Goal: Navigation & Orientation: Find specific page/section

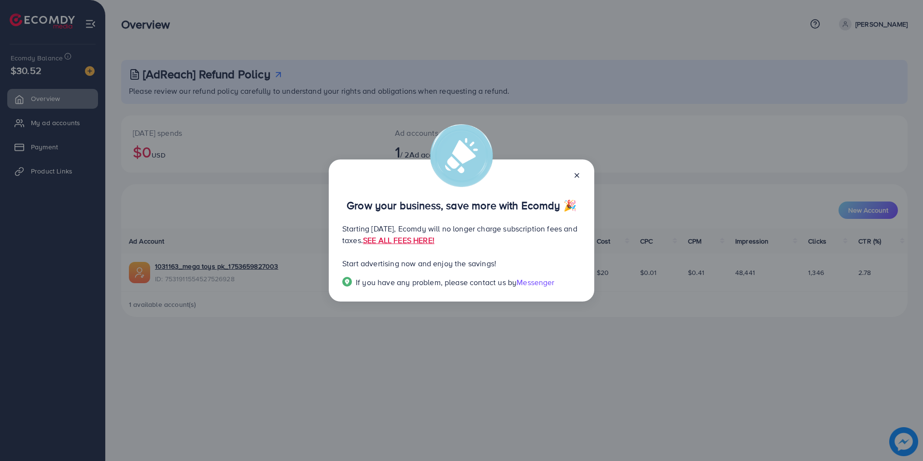
click at [576, 176] on line at bounding box center [577, 175] width 4 height 4
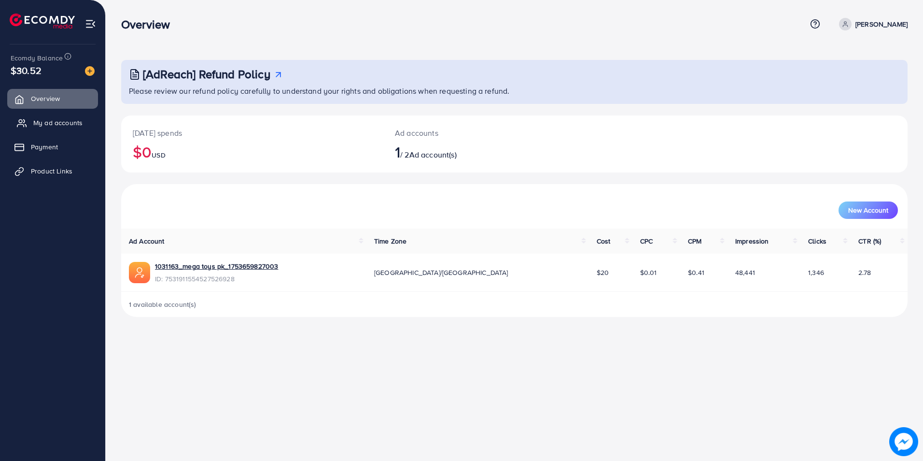
click at [42, 131] on link "My ad accounts" at bounding box center [52, 122] width 91 height 19
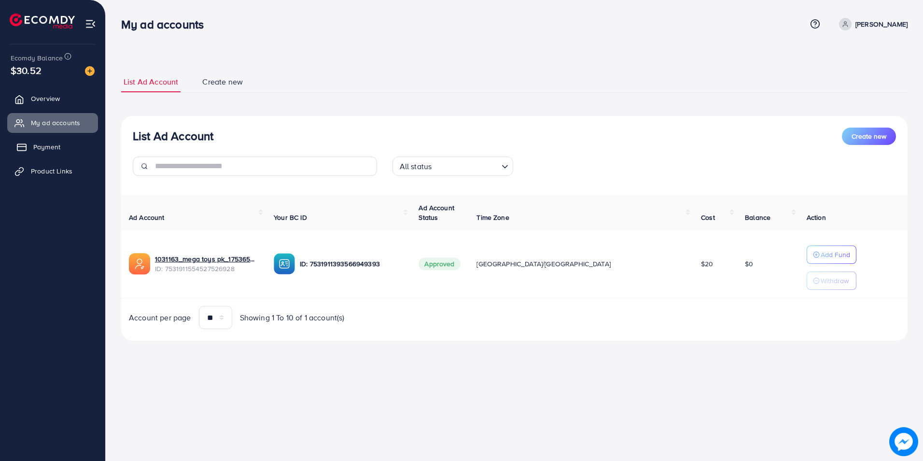
click at [46, 140] on link "Payment" at bounding box center [52, 146] width 91 height 19
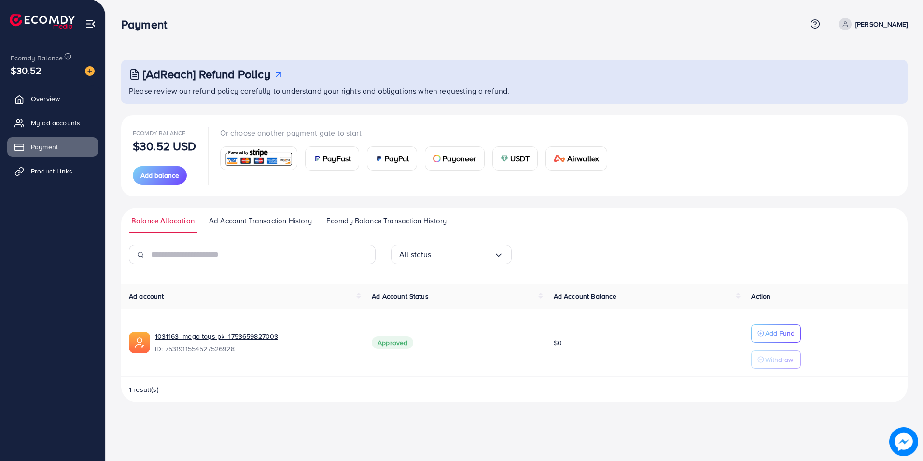
click at [903, 436] on img at bounding box center [903, 441] width 29 height 29
drag, startPoint x: 900, startPoint y: 435, endPoint x: 902, endPoint y: 443, distance: 7.9
drag, startPoint x: 282, startPoint y: 337, endPoint x: 154, endPoint y: 342, distance: 128.0
click at [154, 342] on div "1031163_mega toys pk_1753659827003 ID: 7531911554527526928" at bounding box center [242, 342] width 227 height 22
copy link "1031163_mega toys pk_1753659827003"
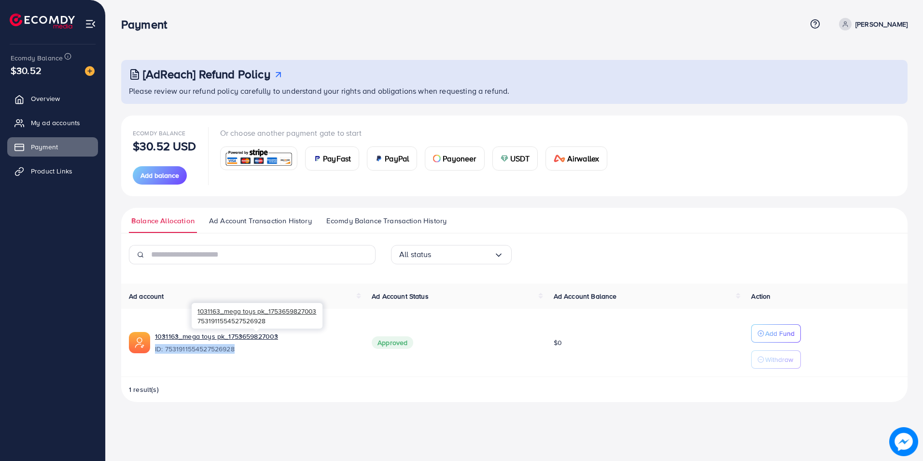
drag, startPoint x: 236, startPoint y: 350, endPoint x: 155, endPoint y: 353, distance: 80.7
click at [155, 353] on span "ID: 7531911554527526928" at bounding box center [255, 349] width 201 height 10
copy span "ID: 7531911554527526928"
click at [855, 24] on p "[PERSON_NAME]" at bounding box center [881, 24] width 52 height 12
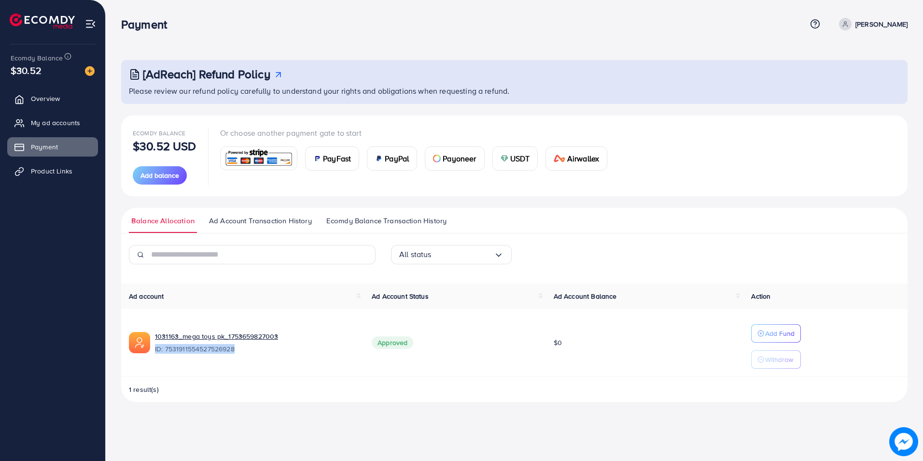
click at [855, 26] on p "[PERSON_NAME]" at bounding box center [881, 24] width 52 height 12
click at [843, 57] on span "Profile" at bounding box center [848, 58] width 22 height 12
select select "********"
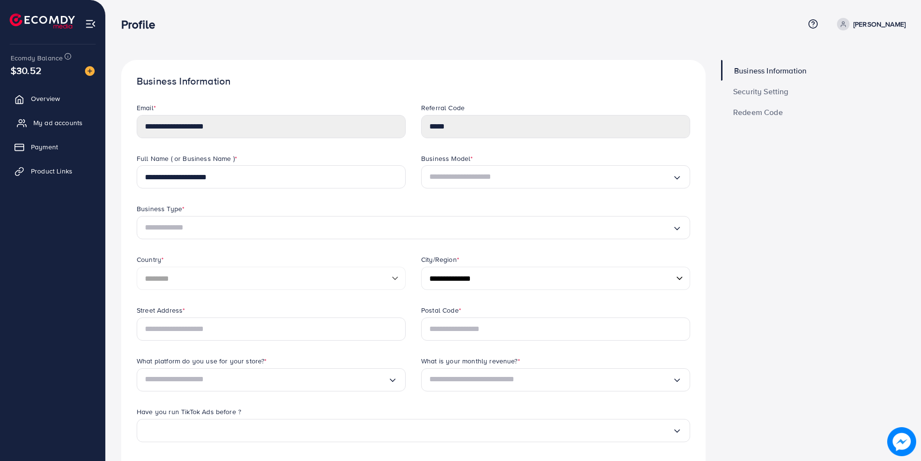
click at [53, 126] on span "My ad accounts" at bounding box center [57, 123] width 49 height 10
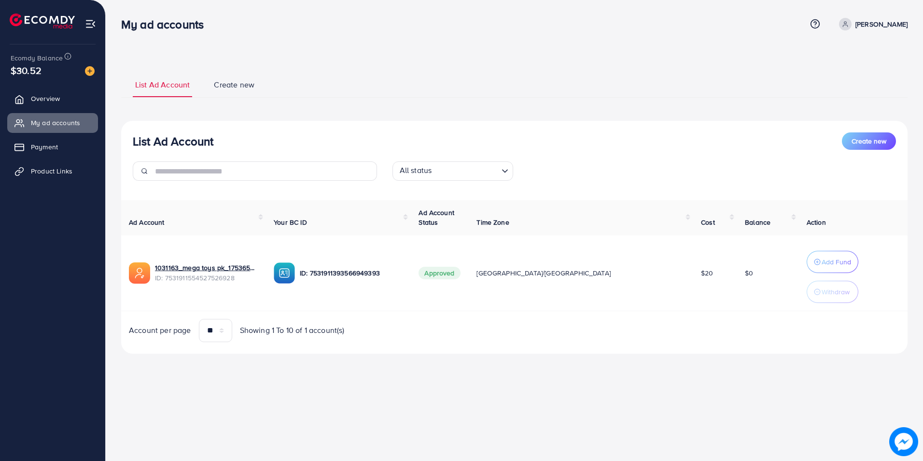
click at [855, 21] on p "[PERSON_NAME]" at bounding box center [881, 24] width 52 height 12
click at [855, 23] on p "[PERSON_NAME]" at bounding box center [881, 24] width 52 height 12
click at [443, 172] on input "Search for option" at bounding box center [465, 171] width 63 height 15
drag, startPoint x: 456, startPoint y: 120, endPoint x: 445, endPoint y: 122, distance: 11.2
click at [456, 120] on div "List Ad Account Create new List Ad Account Create new All status Loading... All…" at bounding box center [514, 212] width 786 height 282
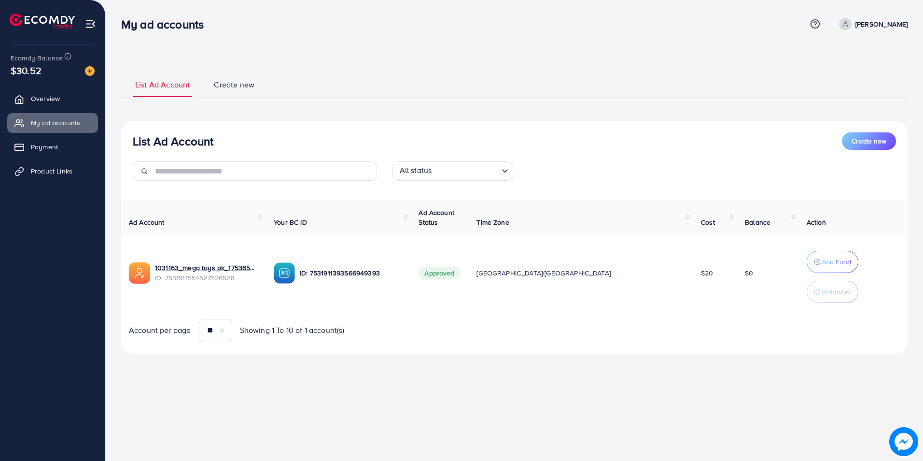
click at [37, 70] on span "$30.52" at bounding box center [26, 70] width 31 height 14
click at [85, 70] on img at bounding box center [90, 71] width 10 height 10
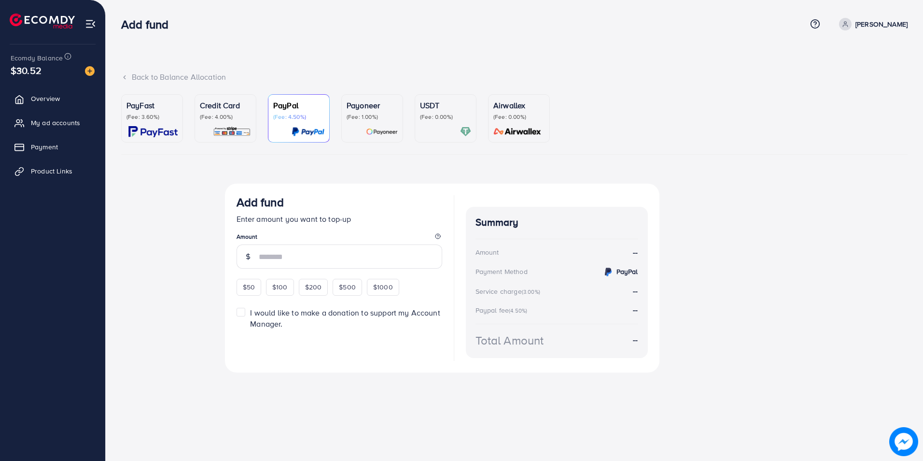
click at [158, 78] on div "Back to Balance Allocation" at bounding box center [514, 76] width 786 height 11
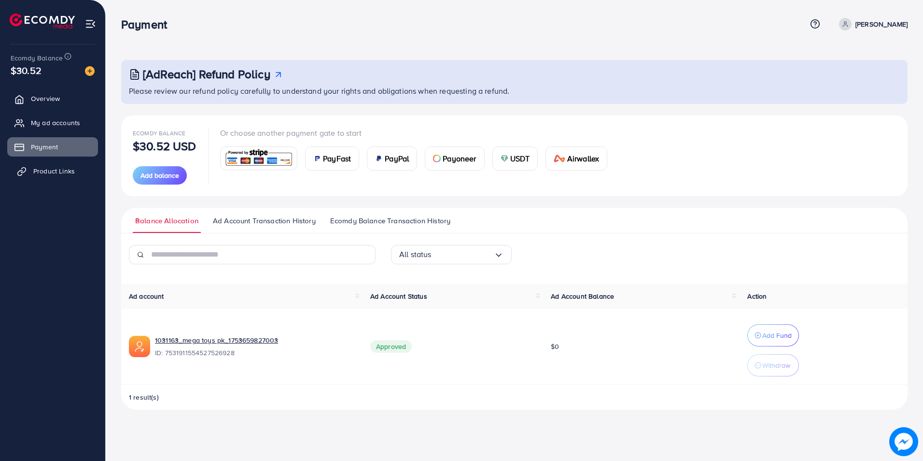
click at [49, 164] on link "Product Links" at bounding box center [52, 170] width 91 height 19
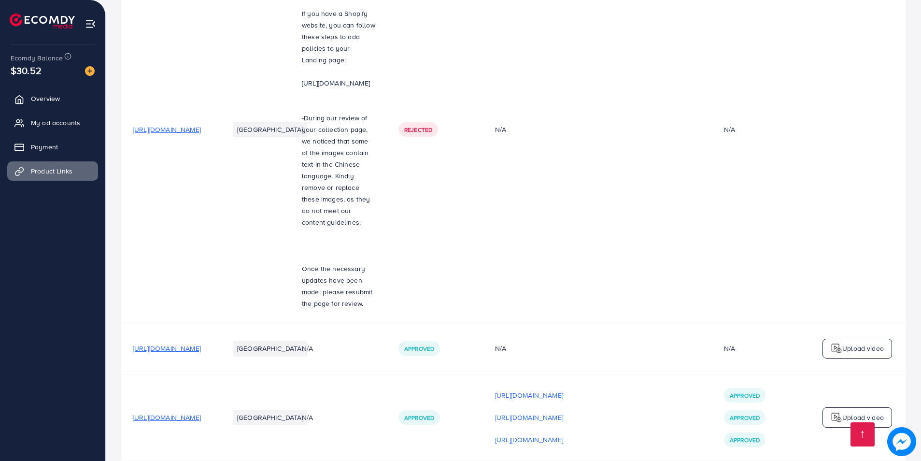
scroll to position [200, 0]
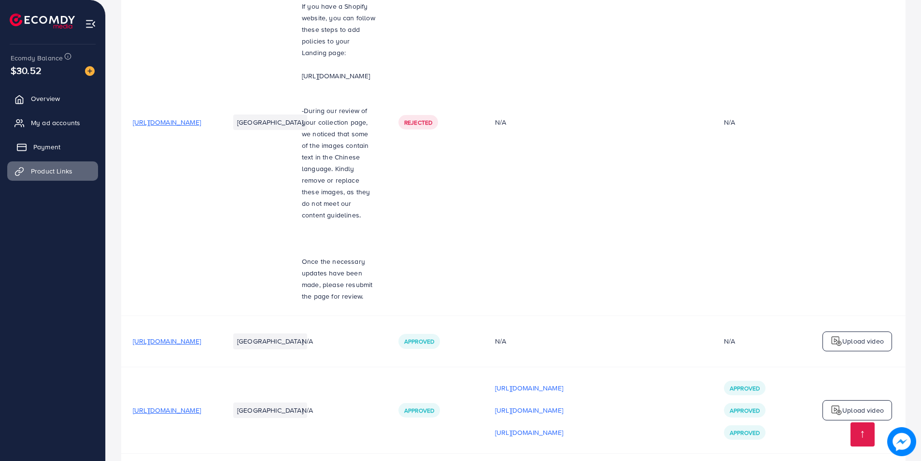
click at [48, 154] on link "Payment" at bounding box center [52, 146] width 91 height 19
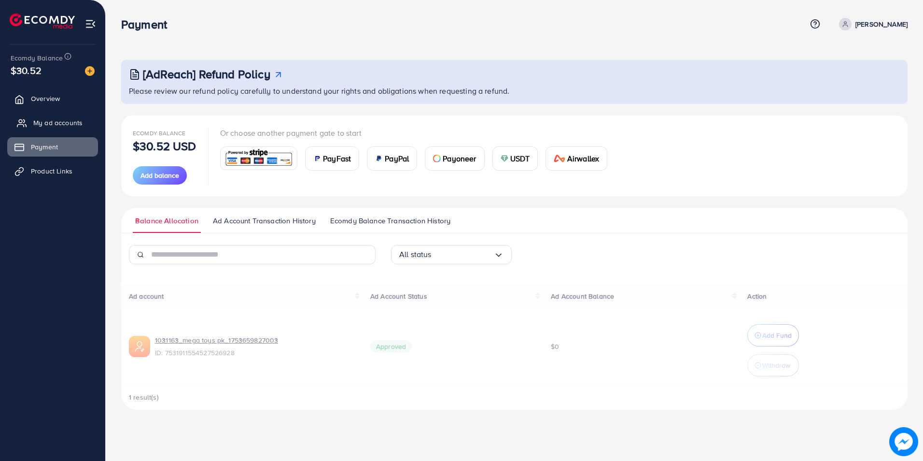
click at [55, 119] on span "My ad accounts" at bounding box center [57, 123] width 49 height 10
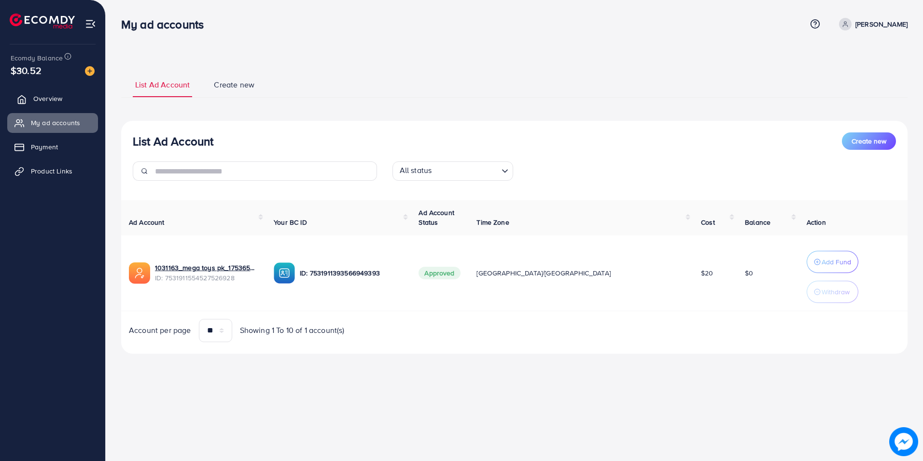
click at [51, 99] on span "Overview" at bounding box center [47, 99] width 29 height 10
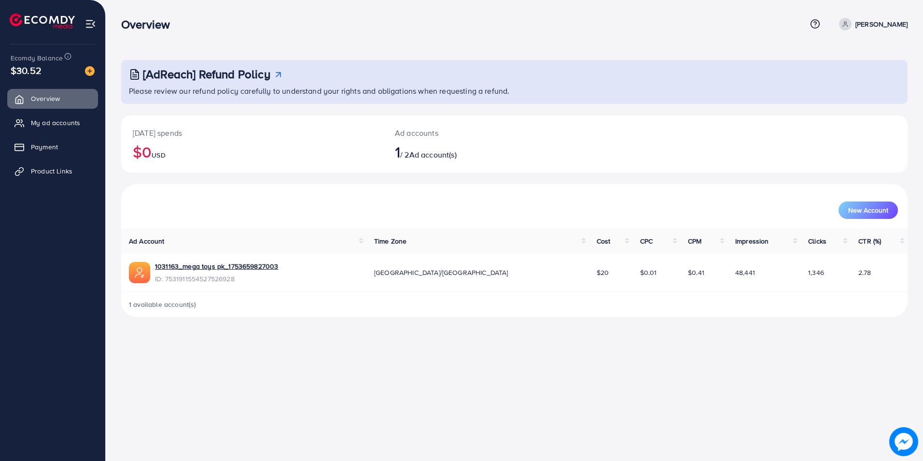
click at [246, 74] on h3 "[AdReach] Refund Policy" at bounding box center [206, 74] width 127 height 14
click at [845, 31] on div "Overview Help Center Contact Support Plans and Pricing Term and policy About Us…" at bounding box center [514, 24] width 786 height 26
click at [855, 28] on p "[PERSON_NAME]" at bounding box center [881, 24] width 52 height 12
click at [59, 149] on span "Payment" at bounding box center [46, 147] width 27 height 10
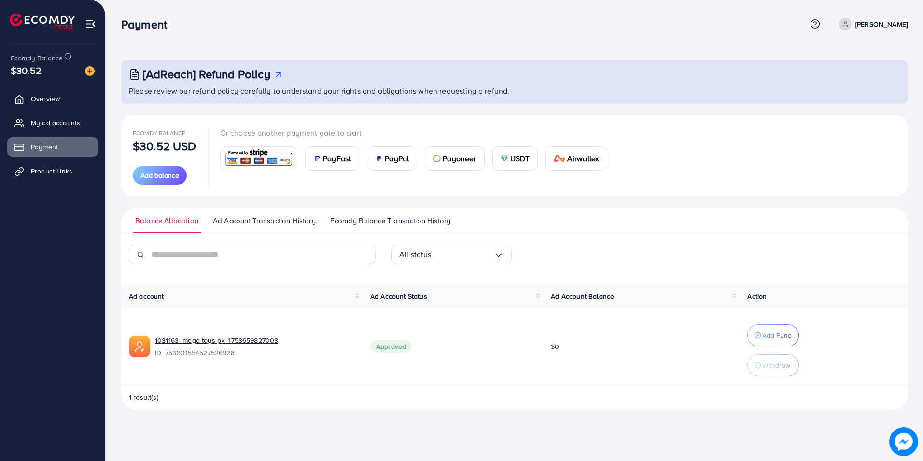
click at [810, 27] on icon at bounding box center [815, 24] width 10 height 10
click at [755, 96] on span "Plans and Pricing" at bounding box center [780, 97] width 60 height 12
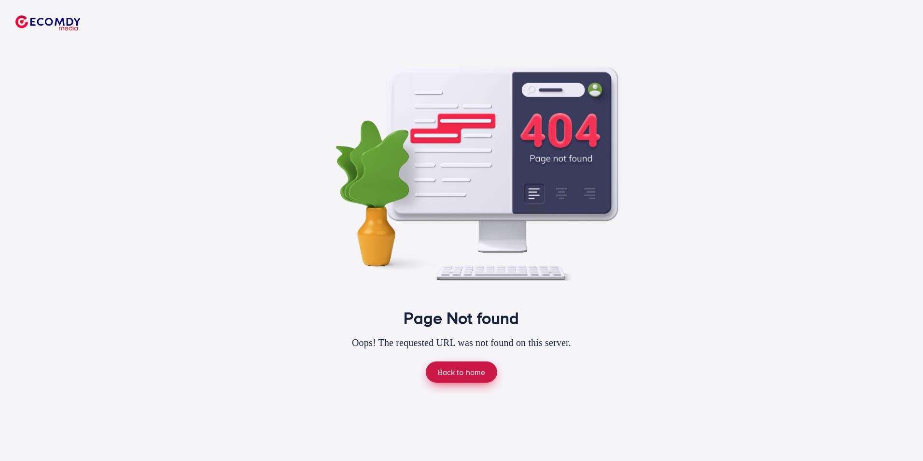
click at [469, 377] on link "Back to home" at bounding box center [462, 371] width 72 height 21
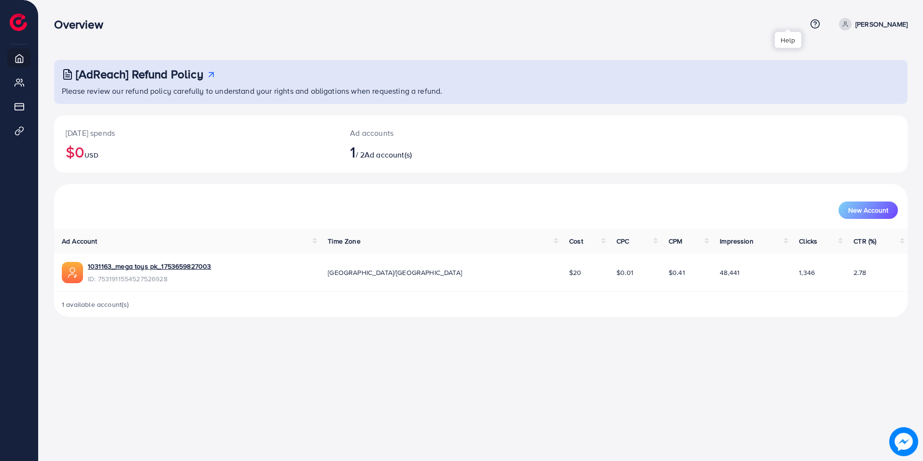
click at [810, 26] on icon at bounding box center [815, 24] width 10 height 10
click at [756, 76] on span "Contact Support" at bounding box center [778, 76] width 56 height 12
click at [810, 21] on icon at bounding box center [815, 24] width 10 height 10
click at [757, 99] on span "Plans and Pricing" at bounding box center [780, 97] width 60 height 12
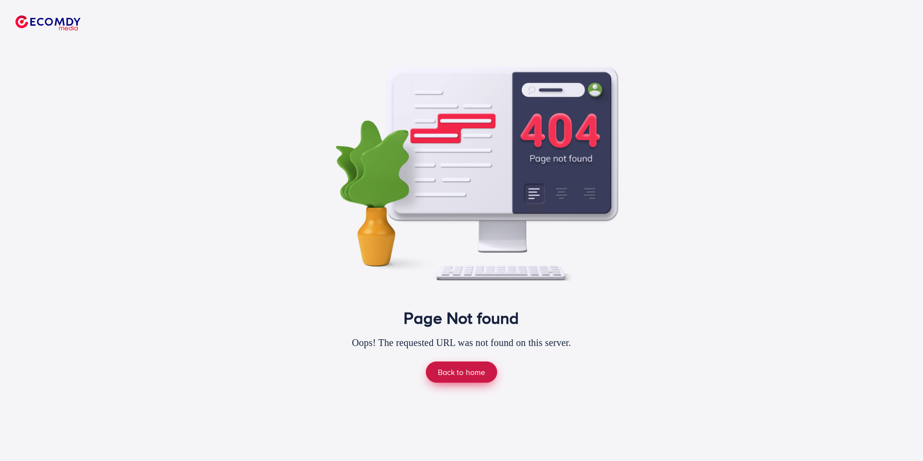
click at [464, 363] on link "Back to home" at bounding box center [462, 371] width 72 height 21
